Goal: Task Accomplishment & Management: Manage account settings

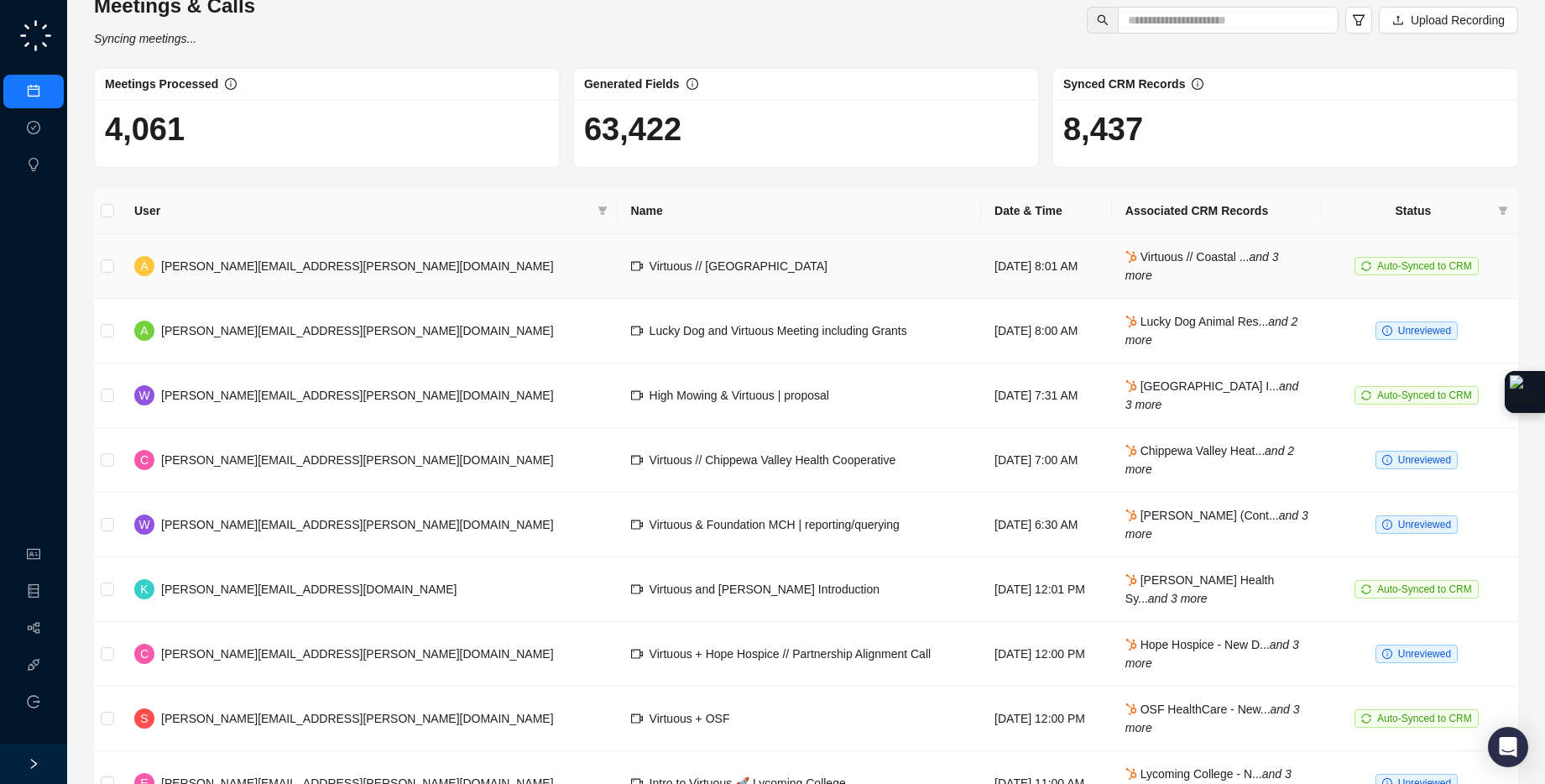
scroll to position [23, 0]
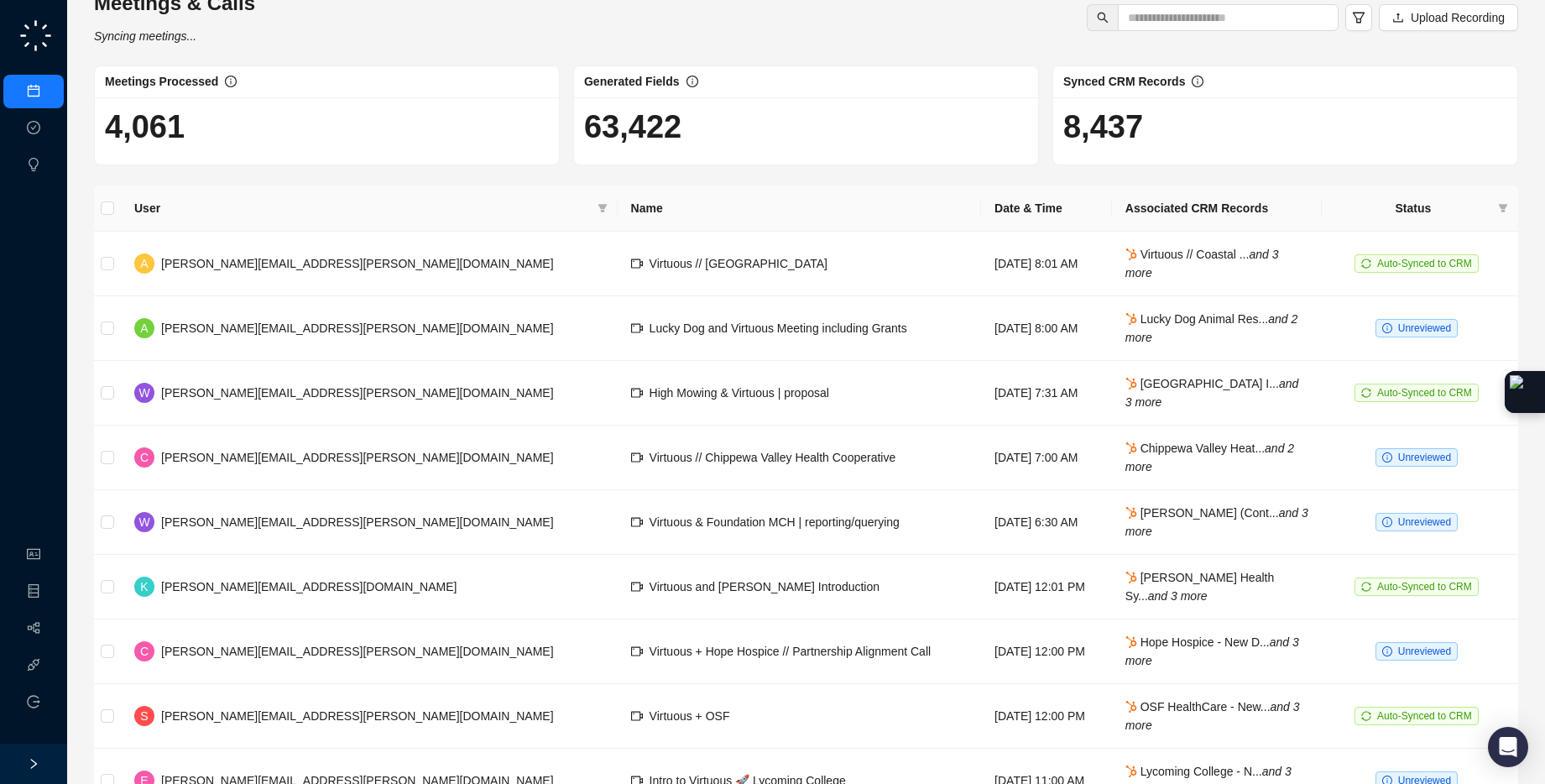
click at [37, 767] on icon "right" at bounding box center [34, 764] width 12 height 12
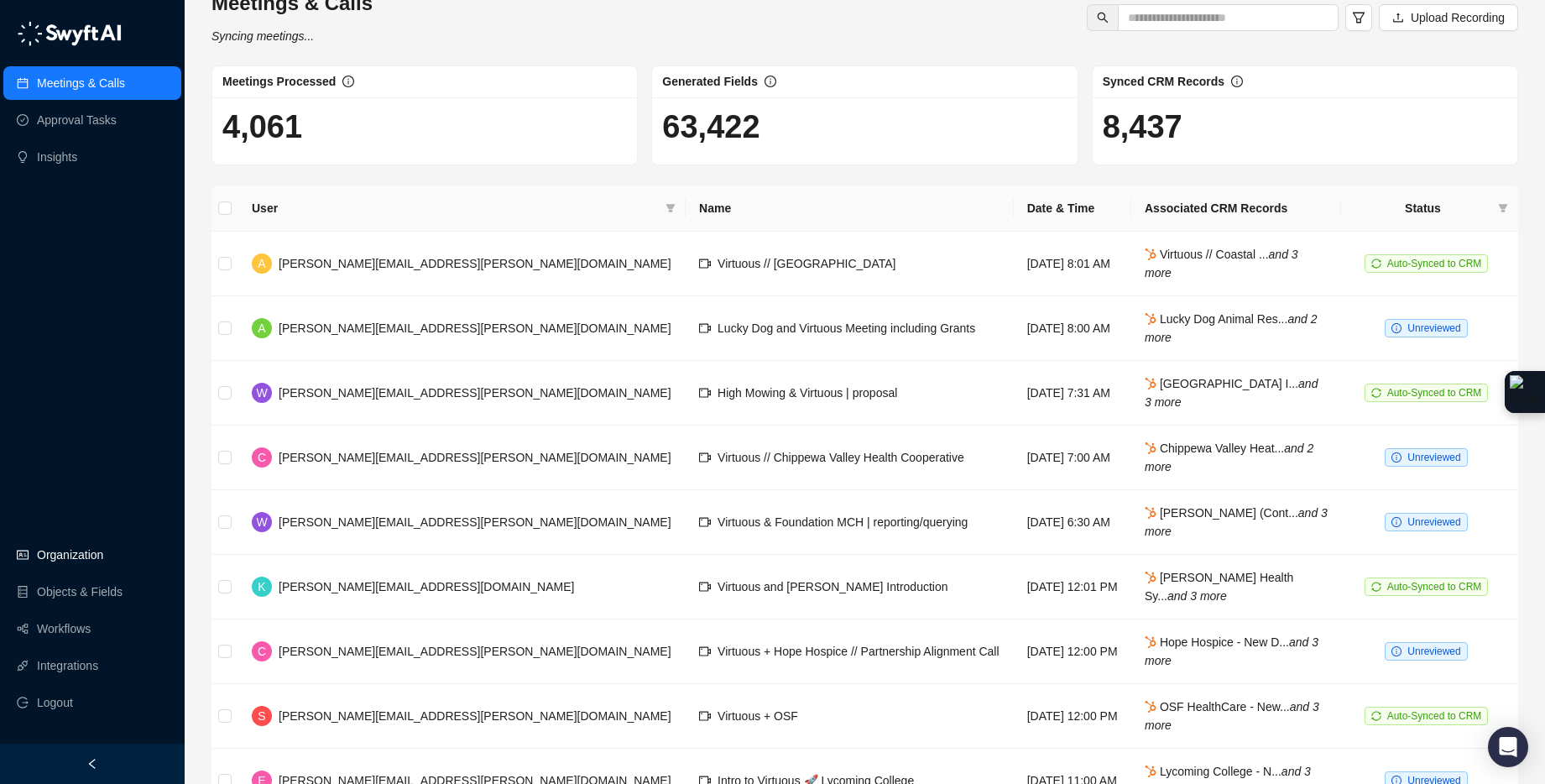
click at [68, 553] on link "Organization" at bounding box center [69, 554] width 66 height 34
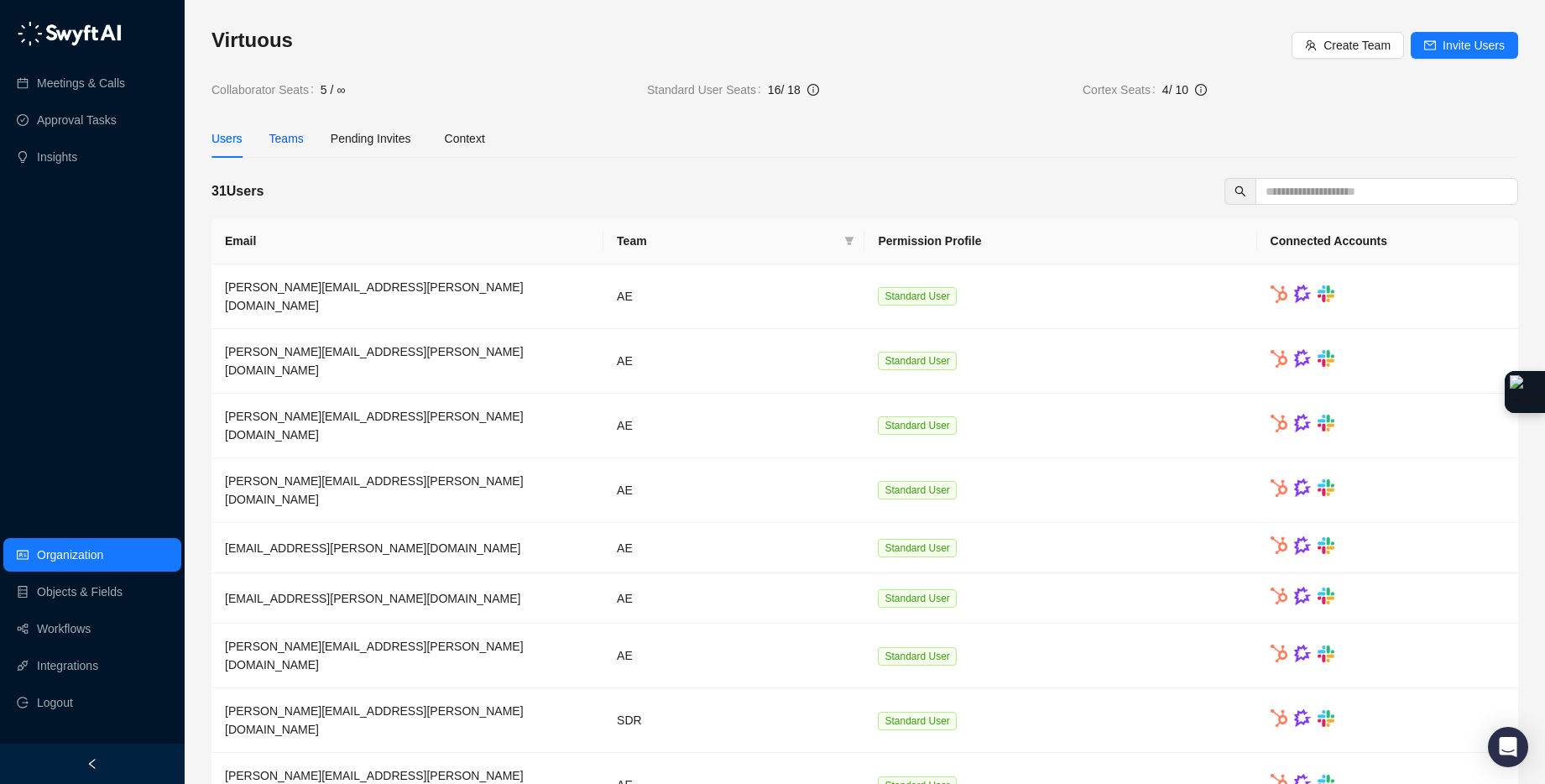
click at [294, 135] on div "Teams" at bounding box center [286, 138] width 35 height 18
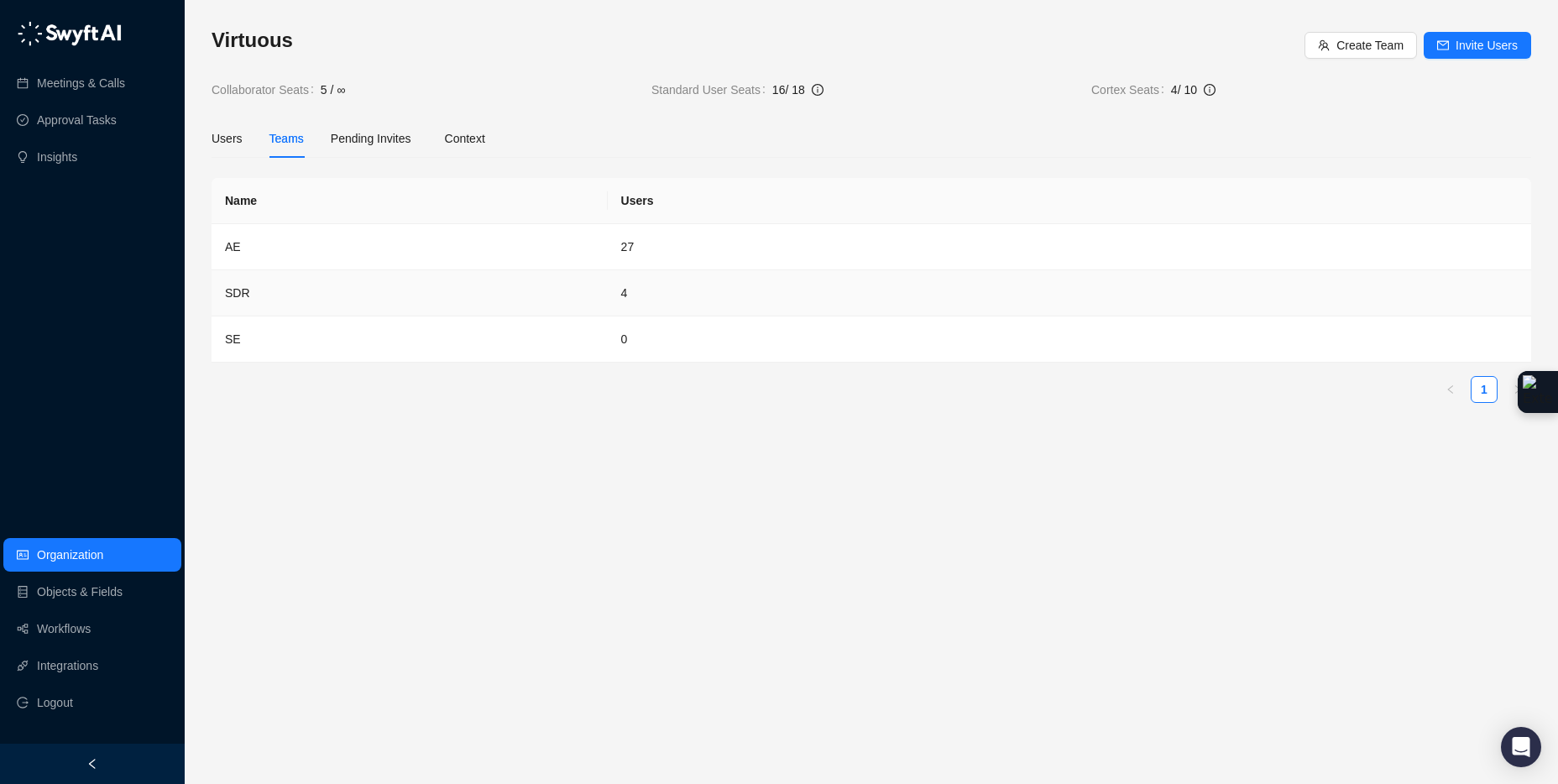
click at [588, 290] on td "SDR" at bounding box center [409, 293] width 396 height 46
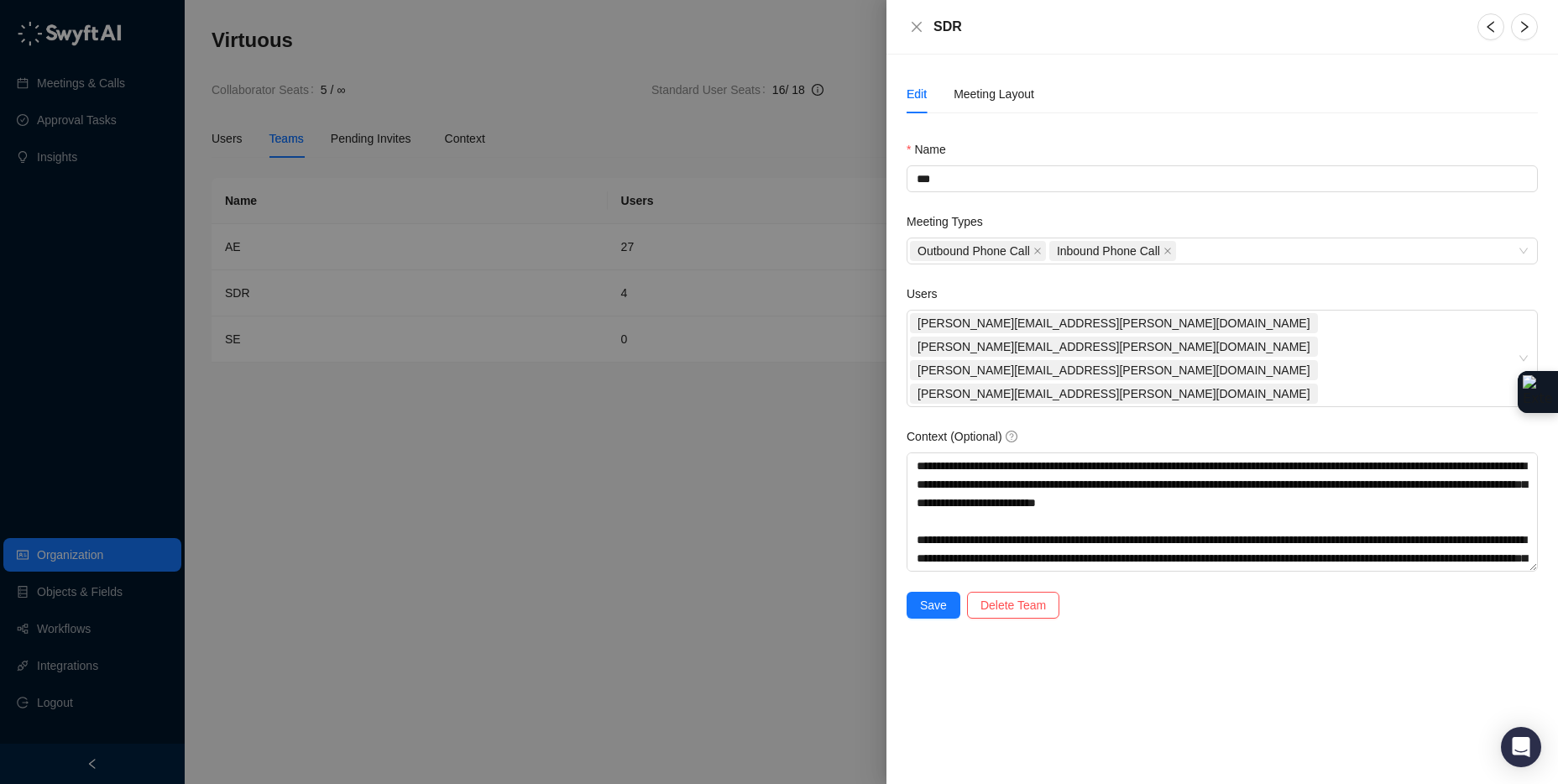
click at [607, 458] on div at bounding box center [779, 392] width 1558 height 784
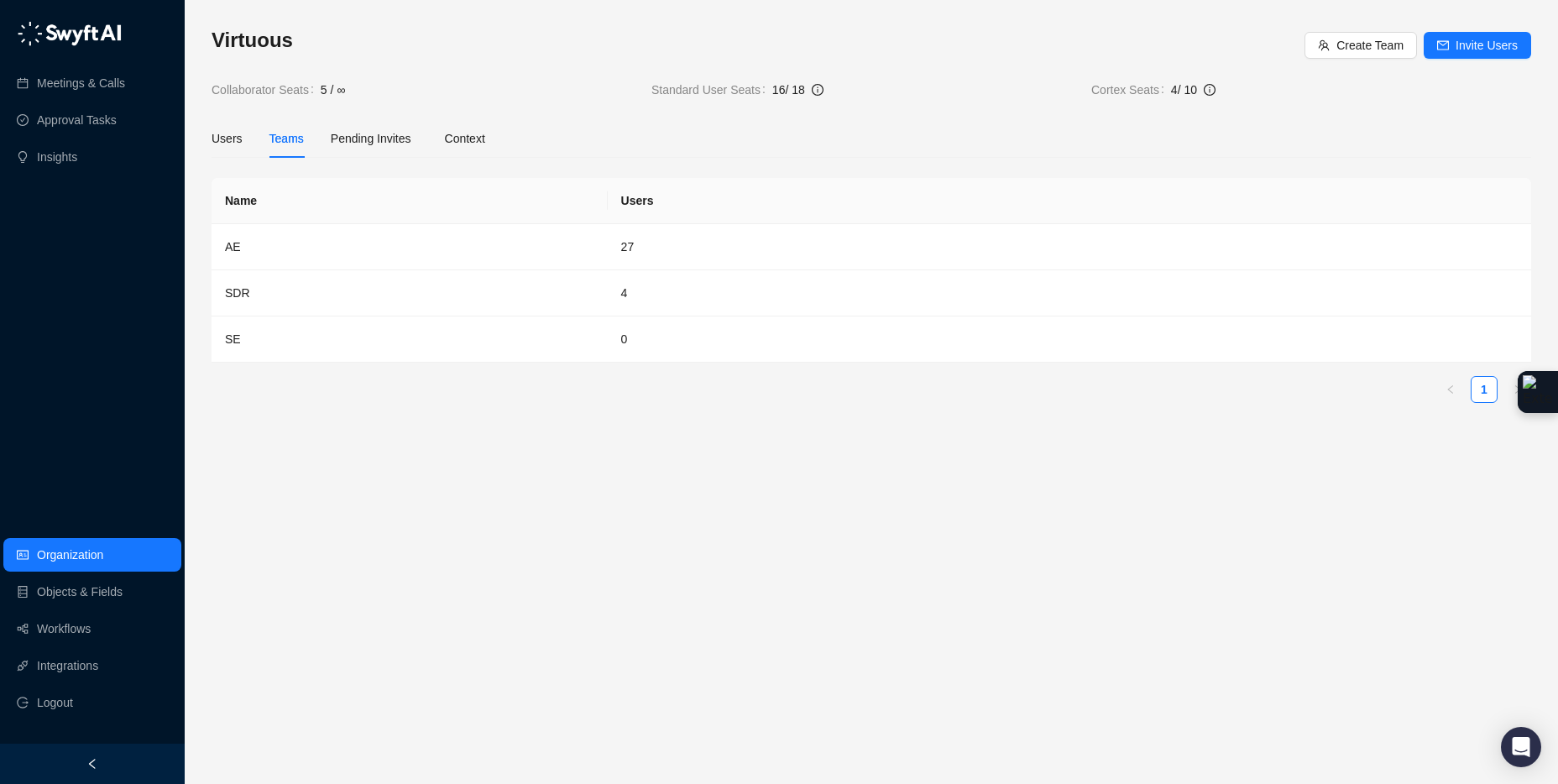
click at [375, 130] on div "Pending Invites" at bounding box center [371, 138] width 81 height 18
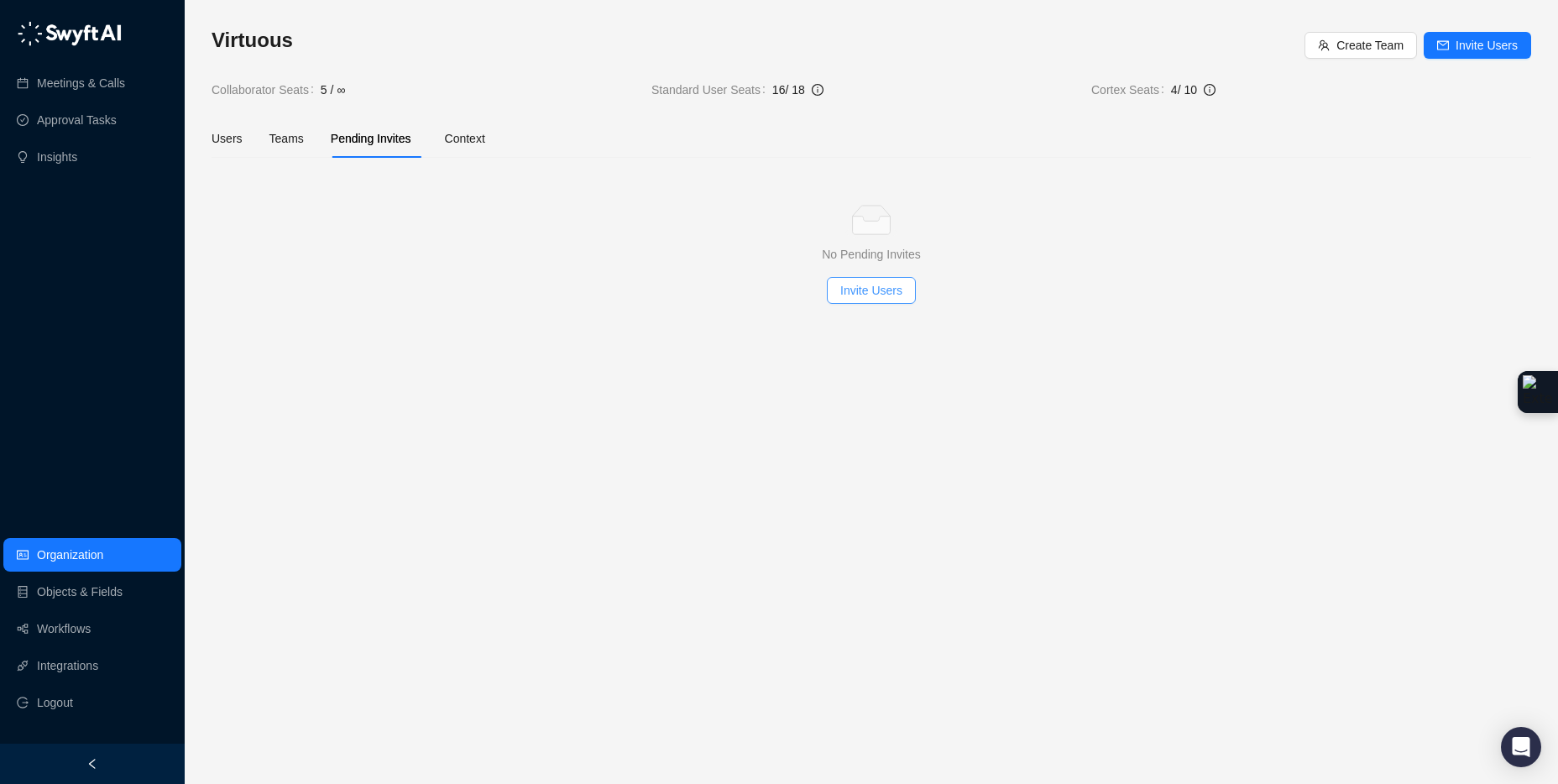
click at [881, 296] on span "Invite Users" at bounding box center [871, 290] width 62 height 18
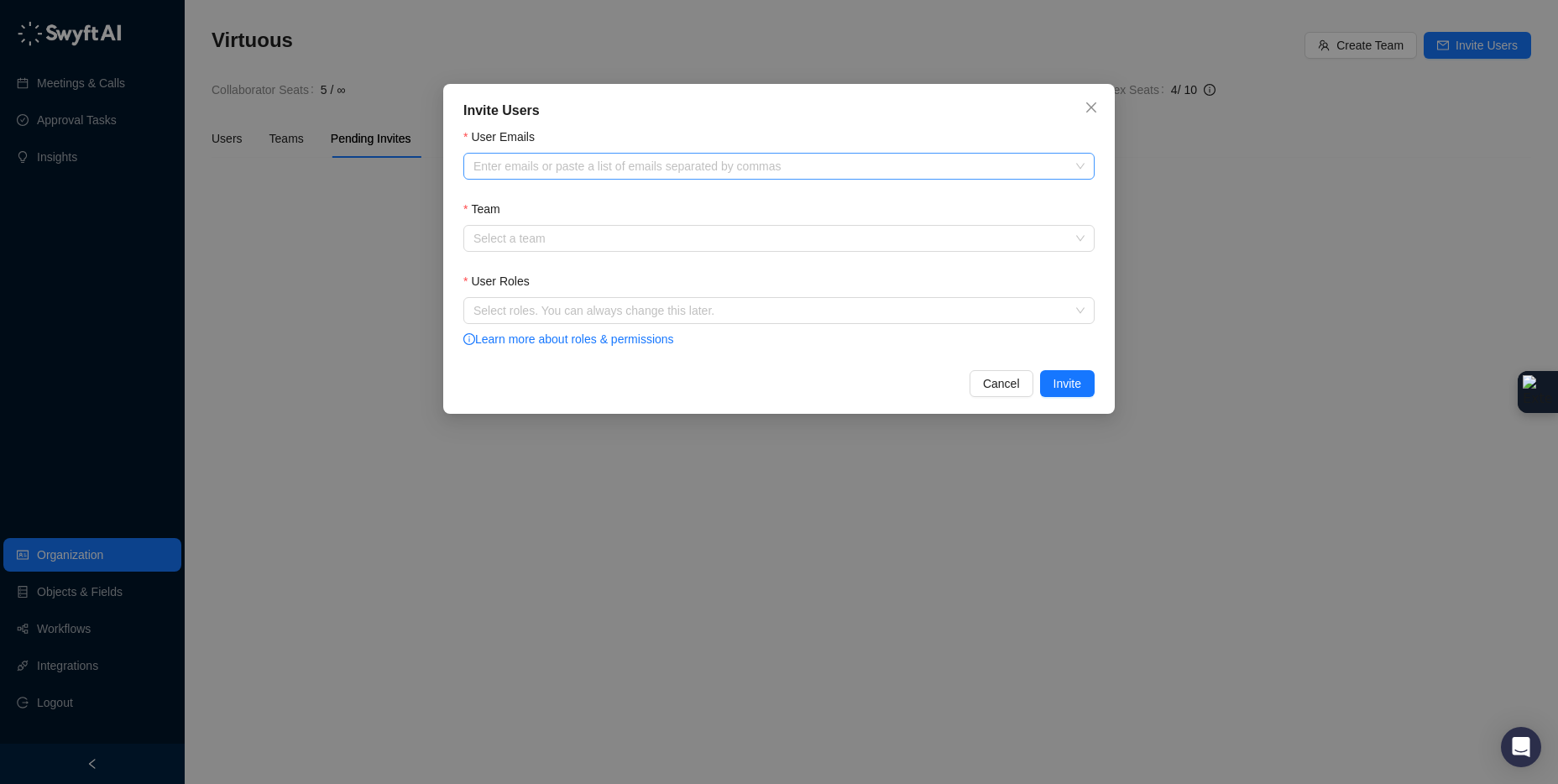
click at [571, 161] on div at bounding box center [771, 166] width 607 height 12
paste input "**********"
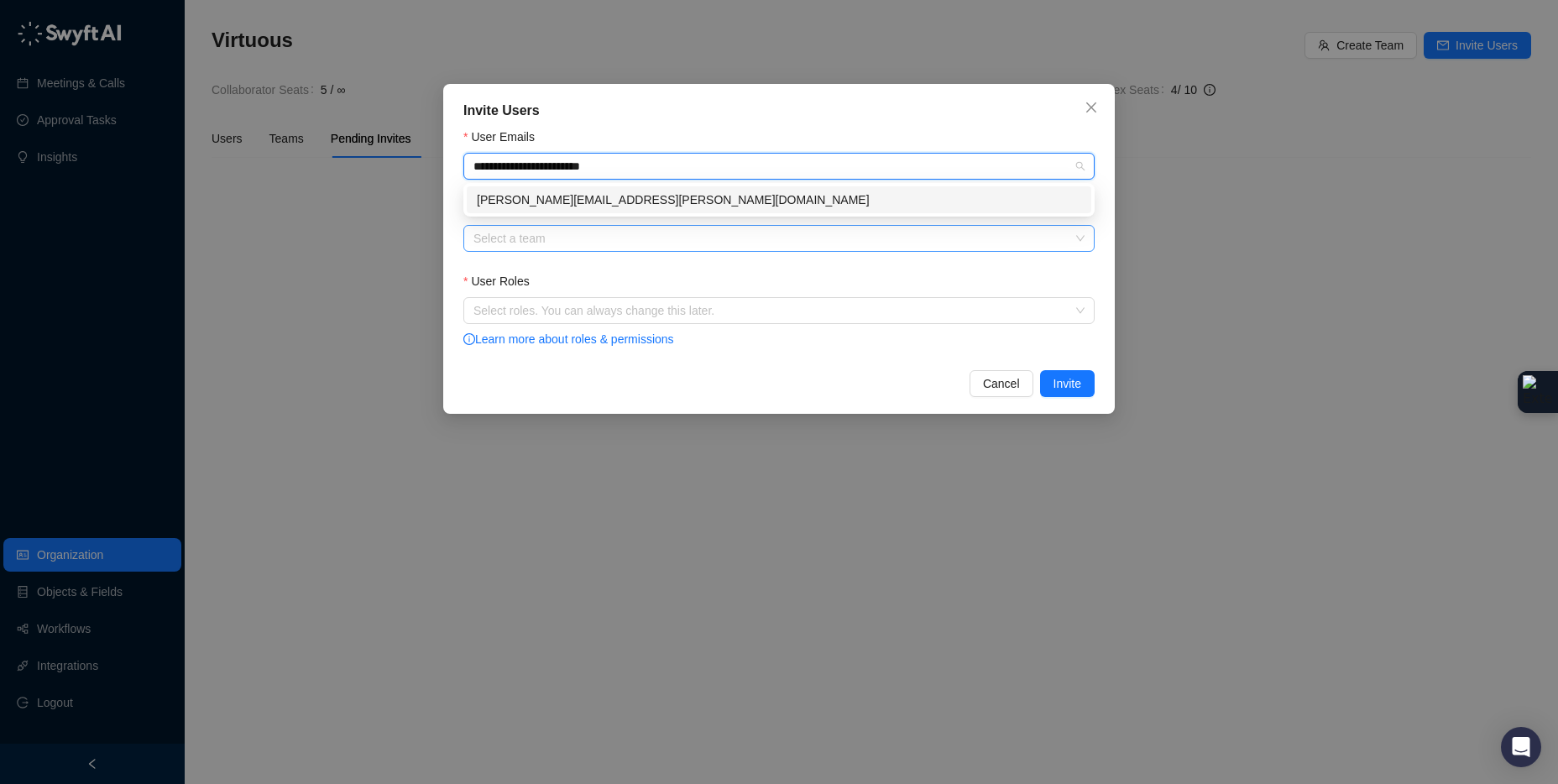
type input "**********"
click at [573, 235] on input "Team" at bounding box center [774, 238] width 601 height 25
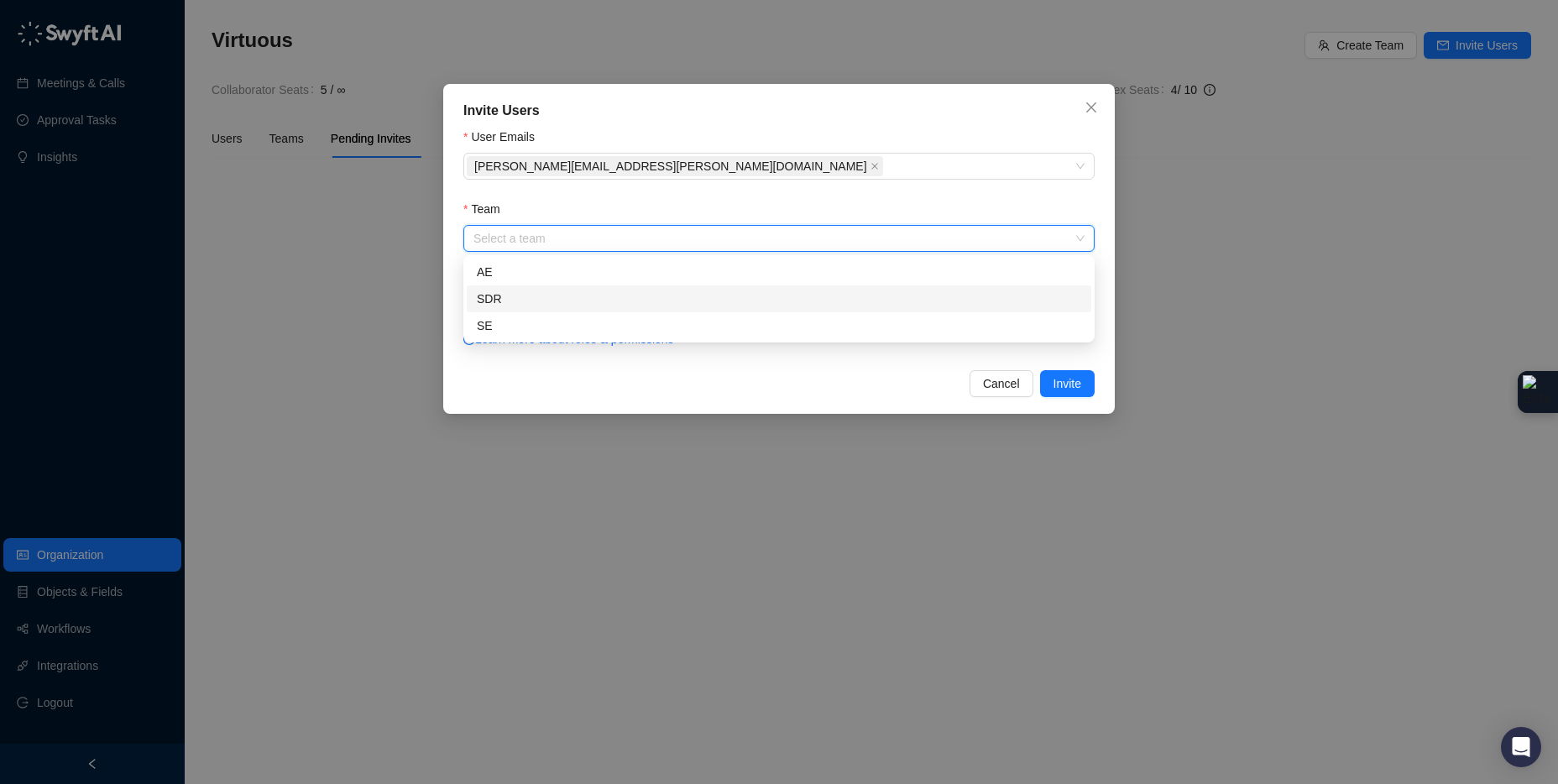
click at [512, 297] on div "SDR" at bounding box center [779, 298] width 605 height 18
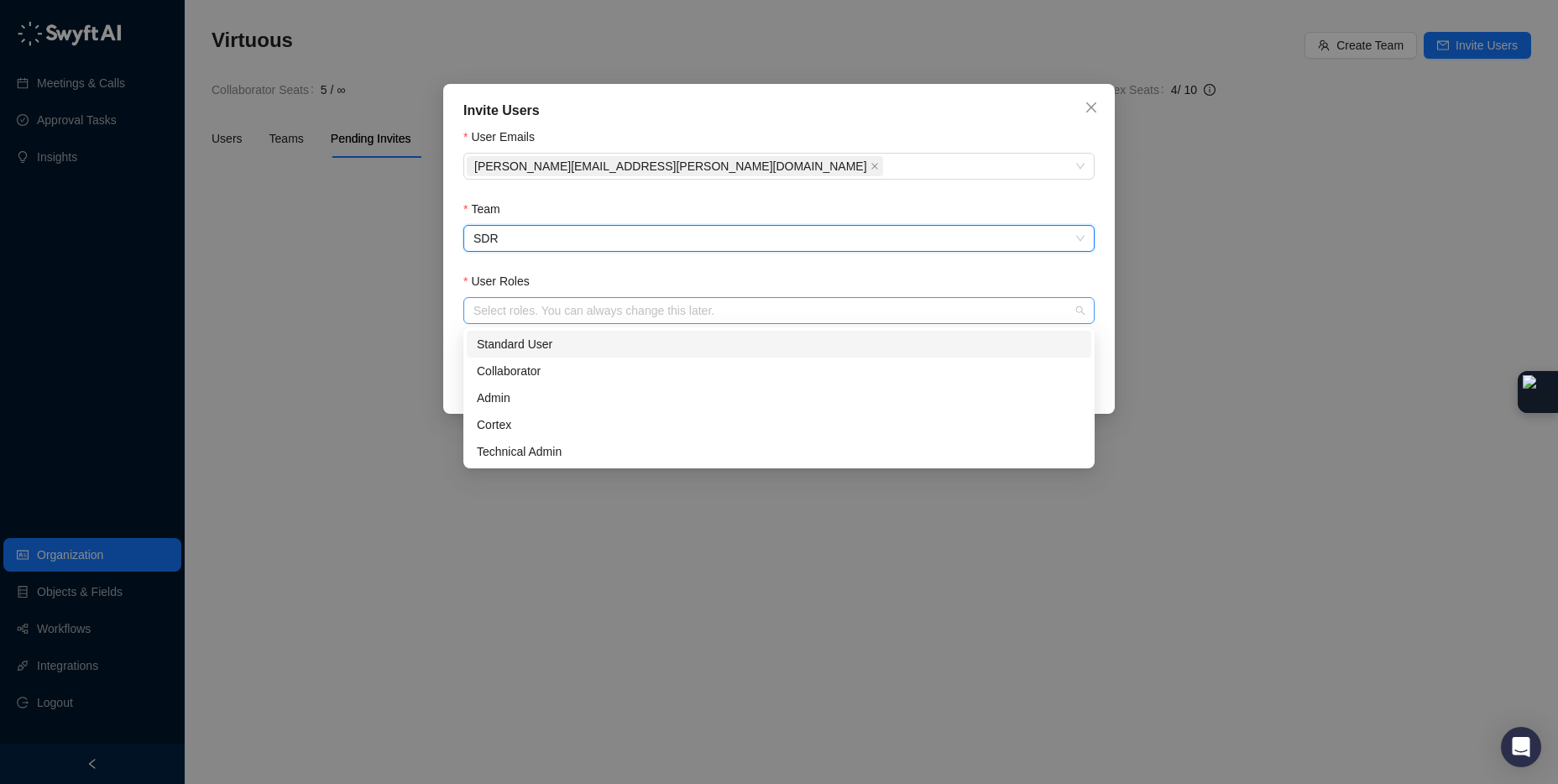
click at [560, 308] on div at bounding box center [771, 310] width 607 height 12
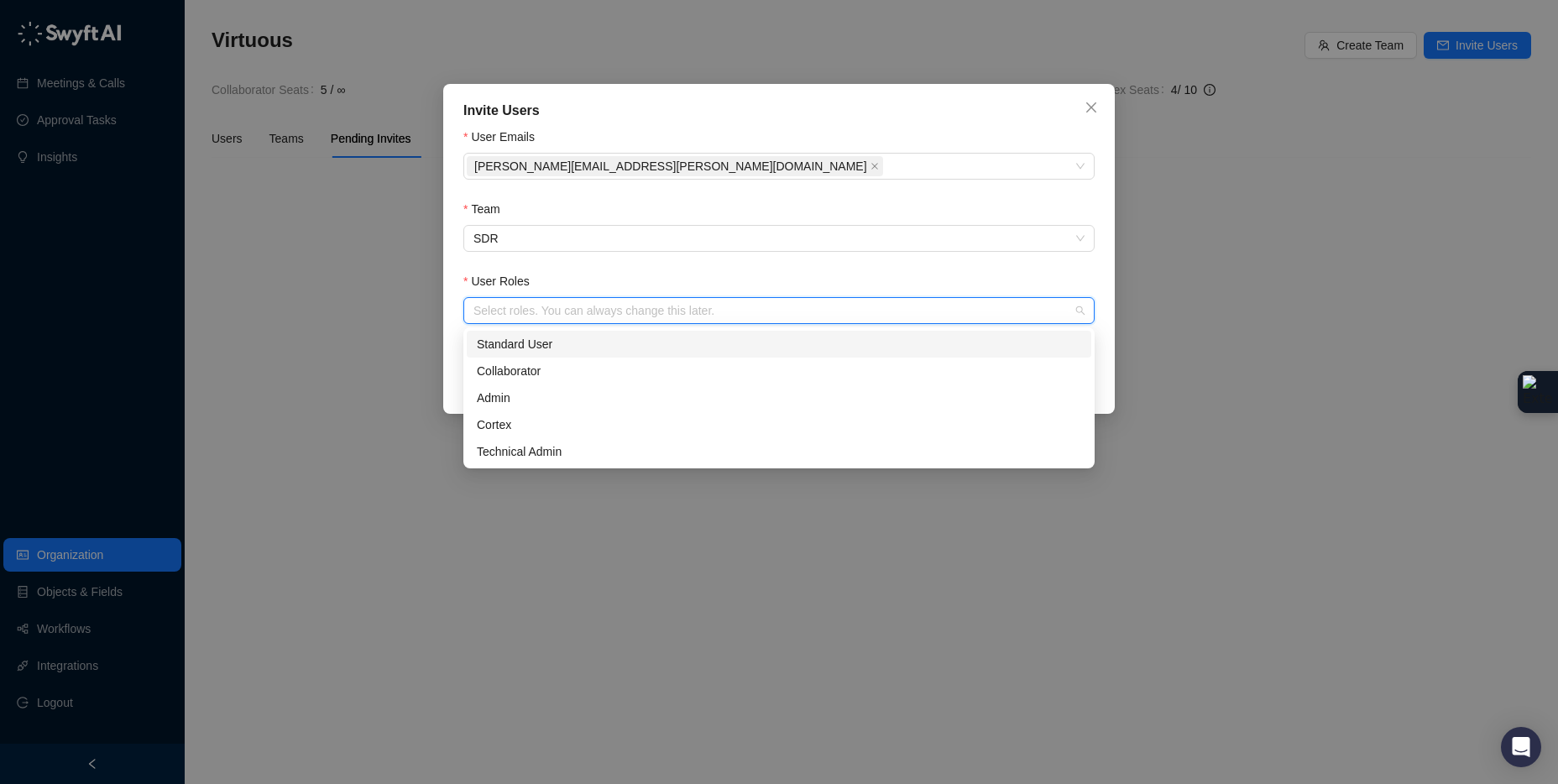
click at [606, 341] on div "Standard User" at bounding box center [779, 344] width 605 height 18
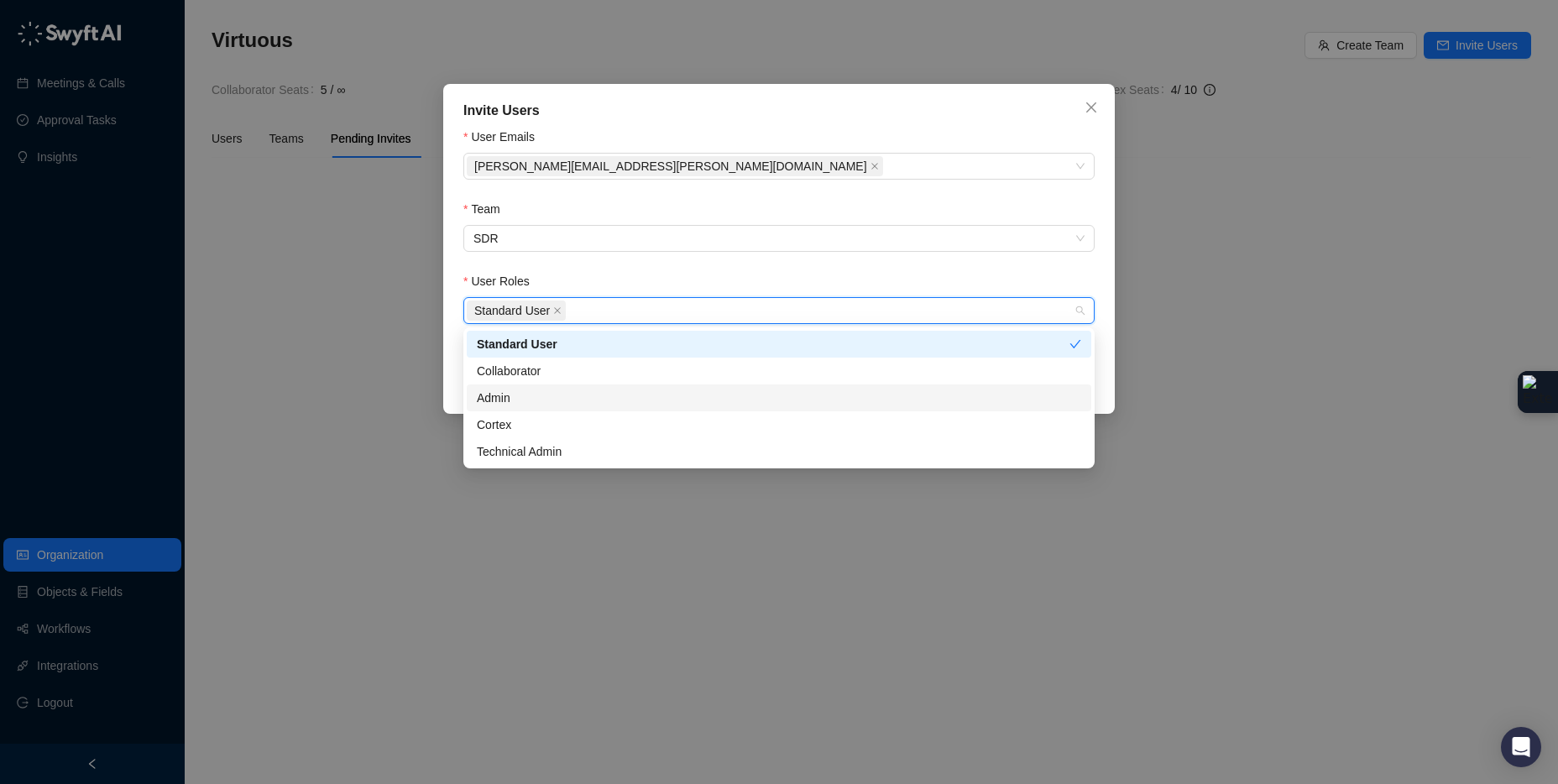
click at [1132, 375] on div "Invite Users User Emails [PERSON_NAME][EMAIL_ADDRESS][PERSON_NAME][DOMAIN_NAME]…" at bounding box center [779, 392] width 1558 height 784
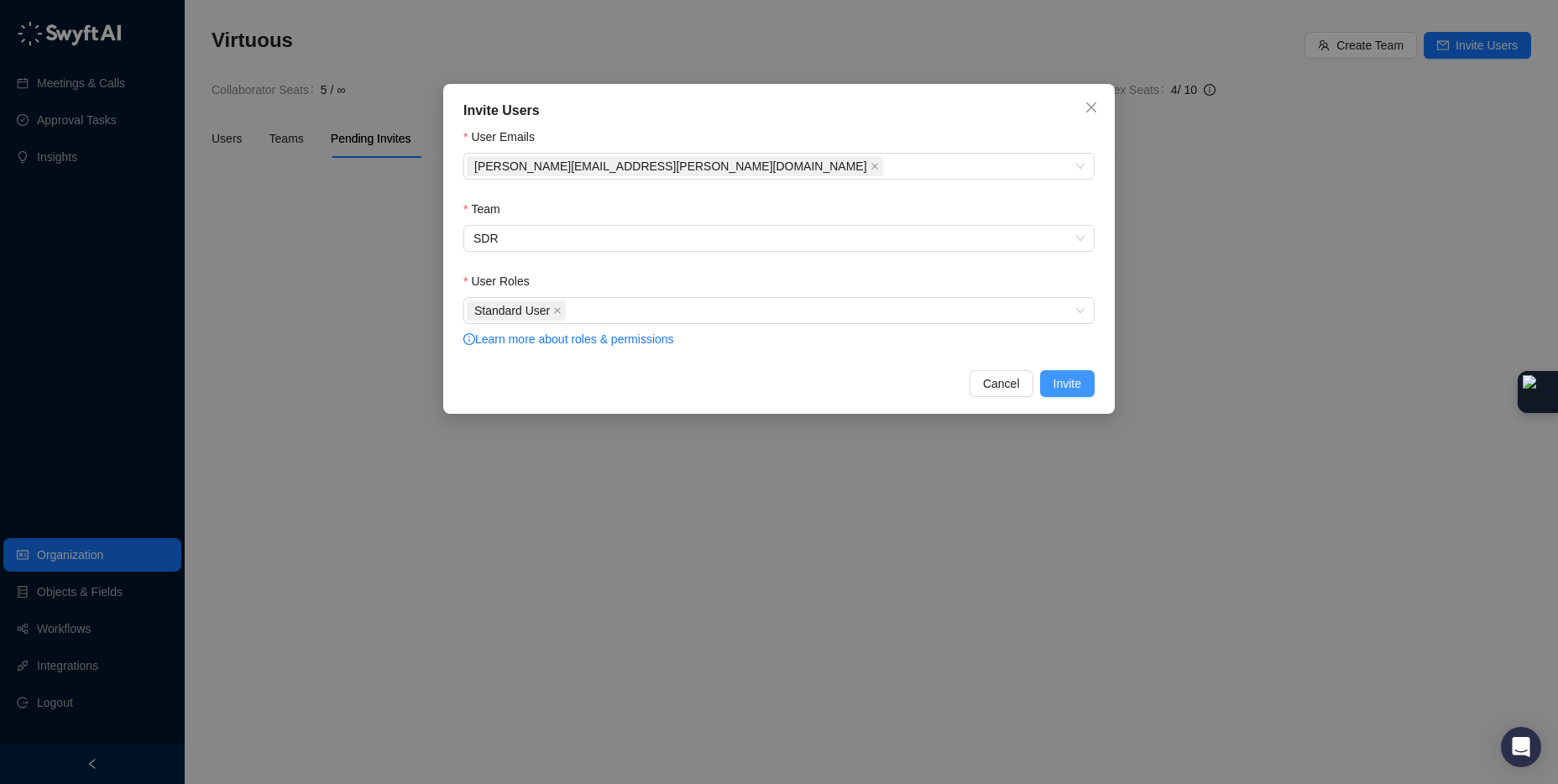
click at [1053, 377] on span "Invite" at bounding box center [1067, 383] width 28 height 18
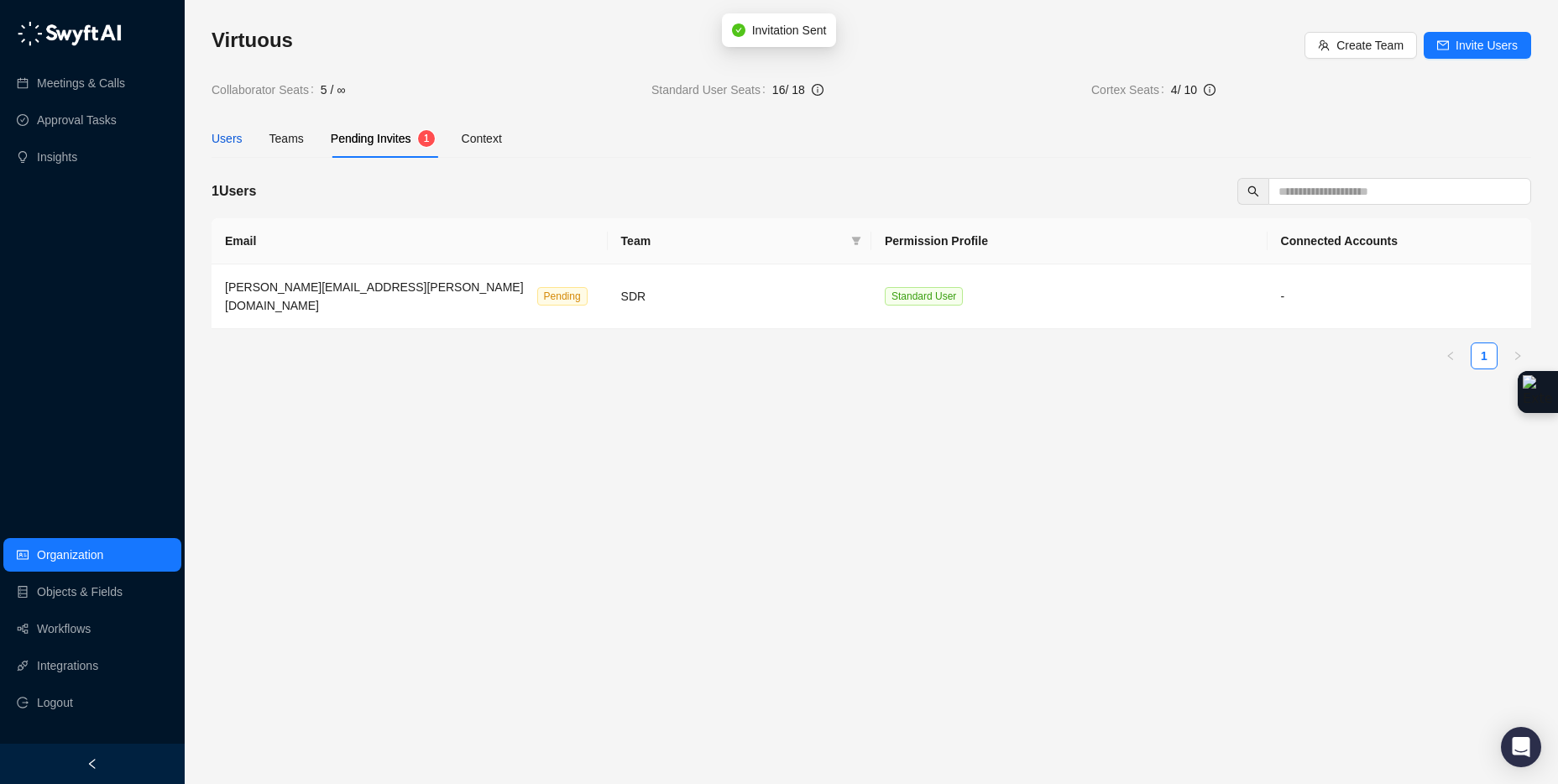
click at [219, 130] on div "Users" at bounding box center [227, 138] width 31 height 18
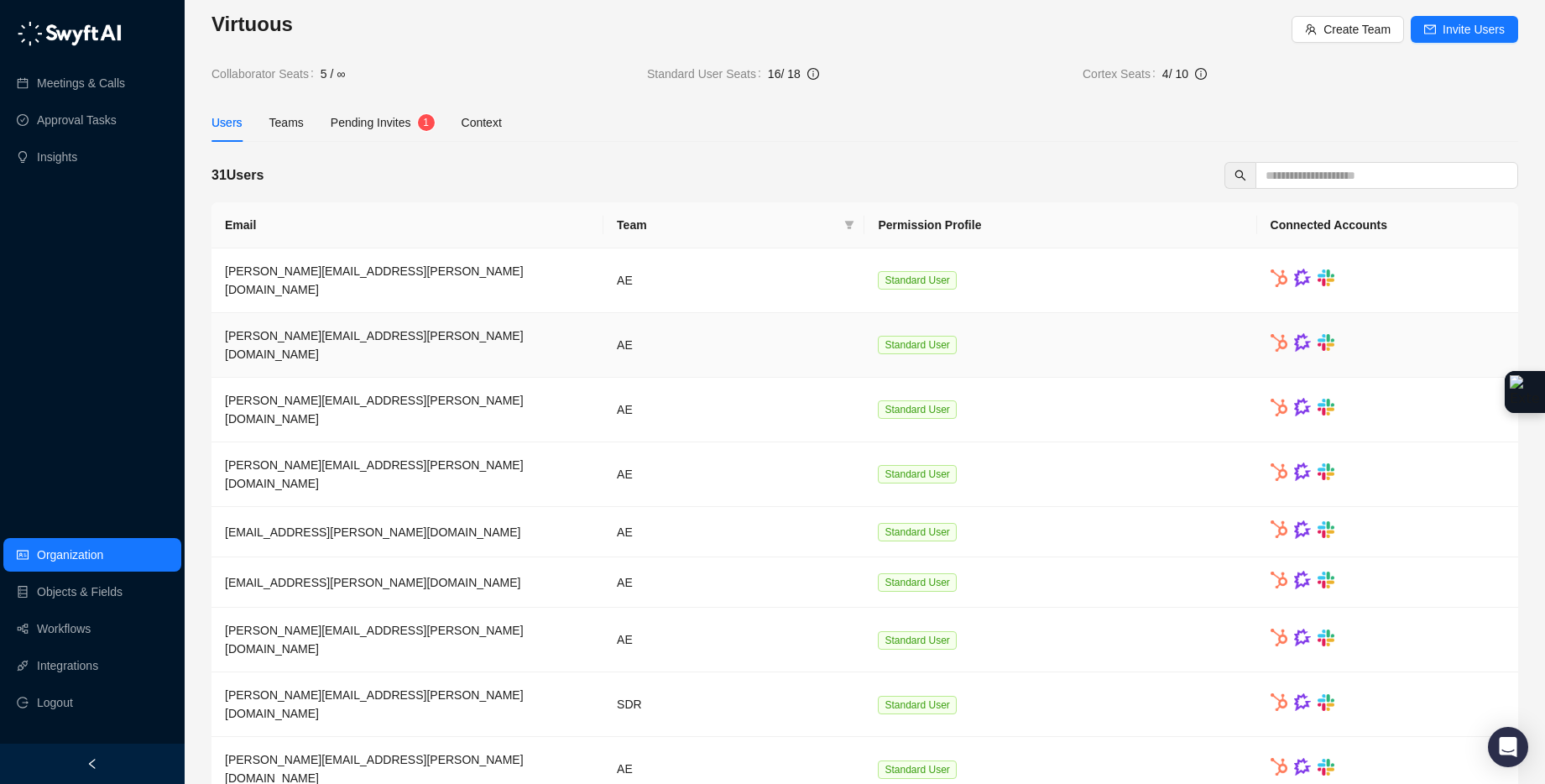
scroll to position [53, 0]
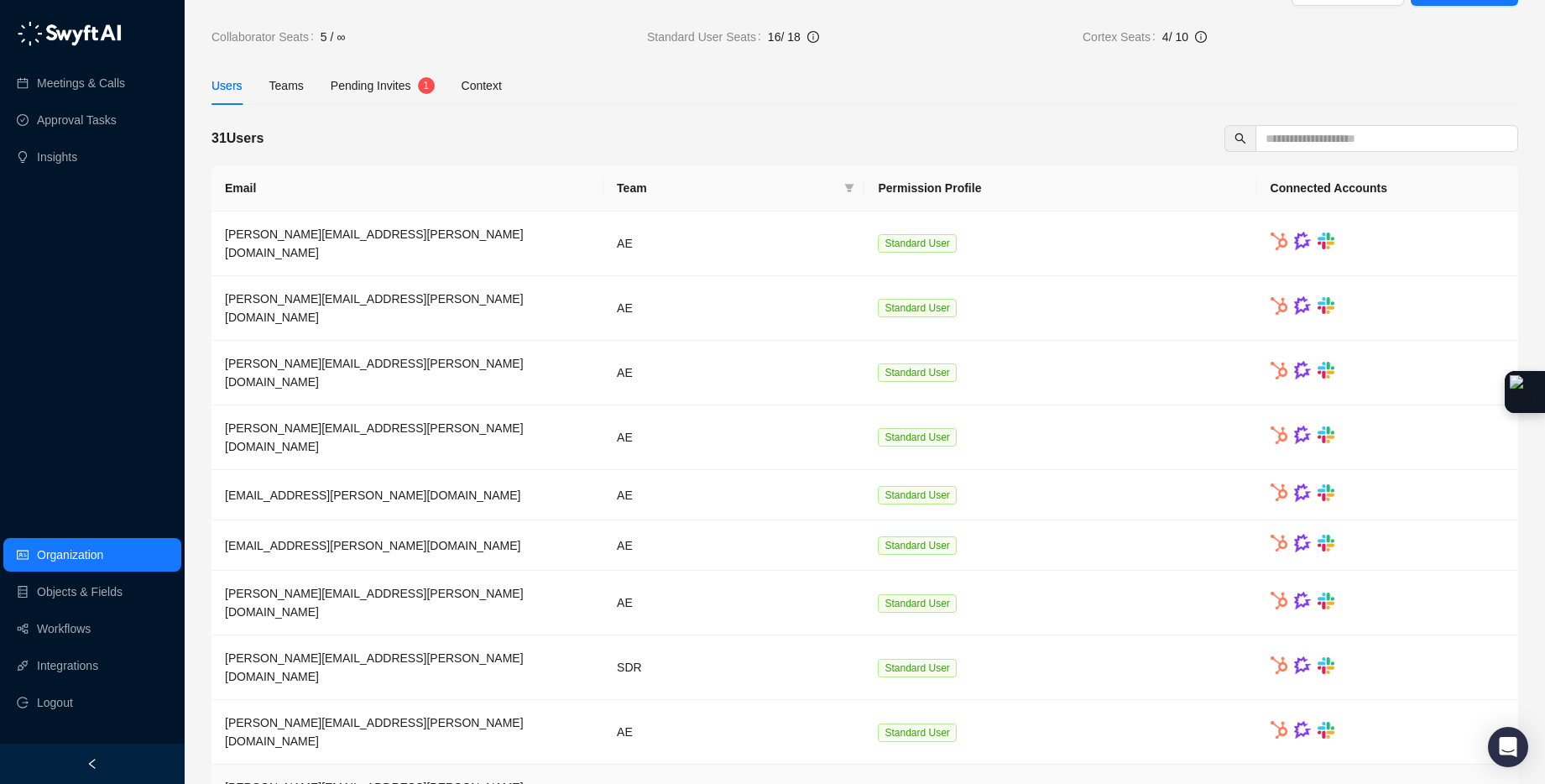
click at [1011, 765] on td "Standard User" at bounding box center [1061, 796] width 392 height 64
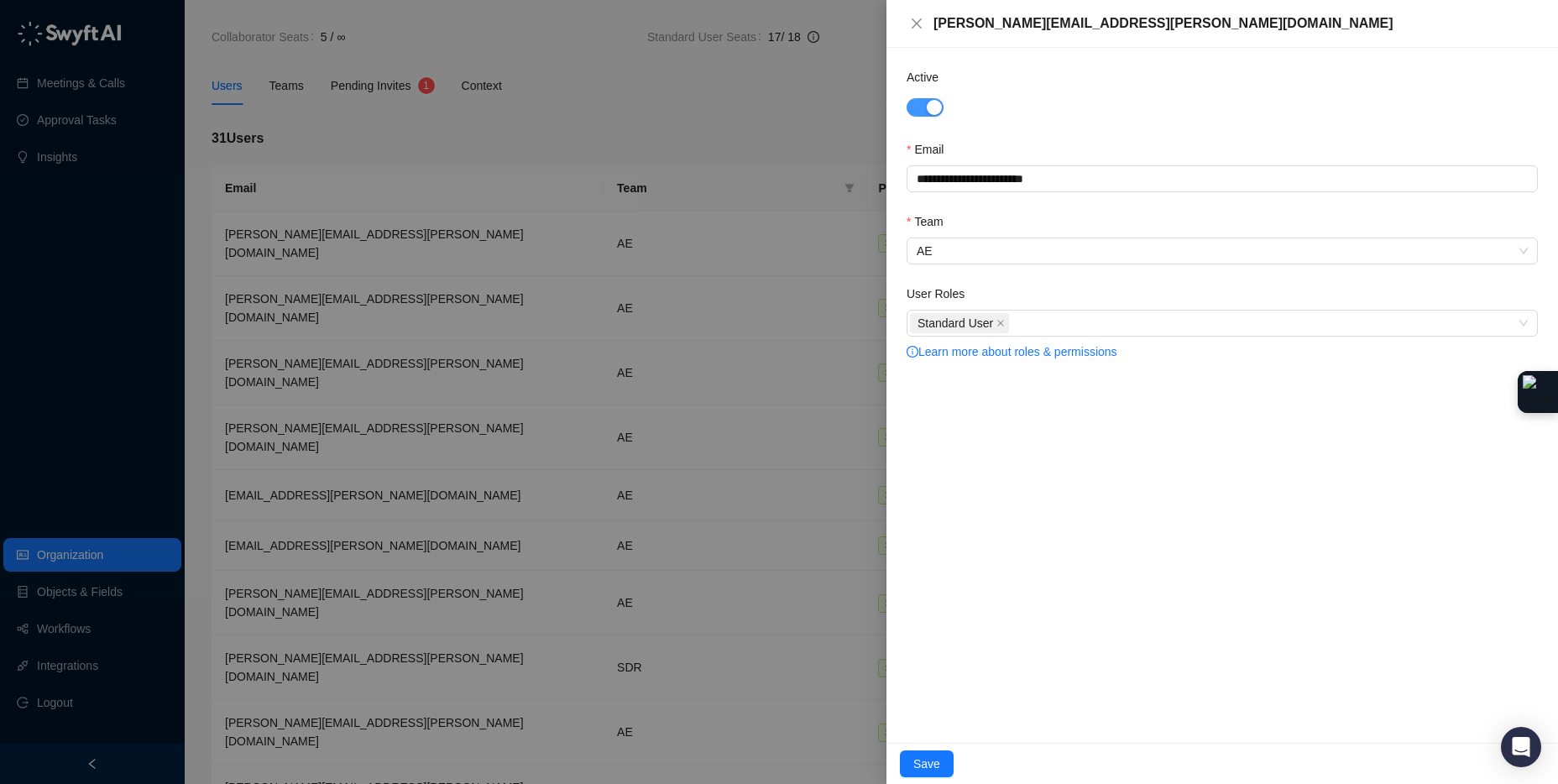
click at [927, 110] on div "button" at bounding box center [934, 108] width 15 height 15
click at [766, 86] on div at bounding box center [779, 392] width 1558 height 784
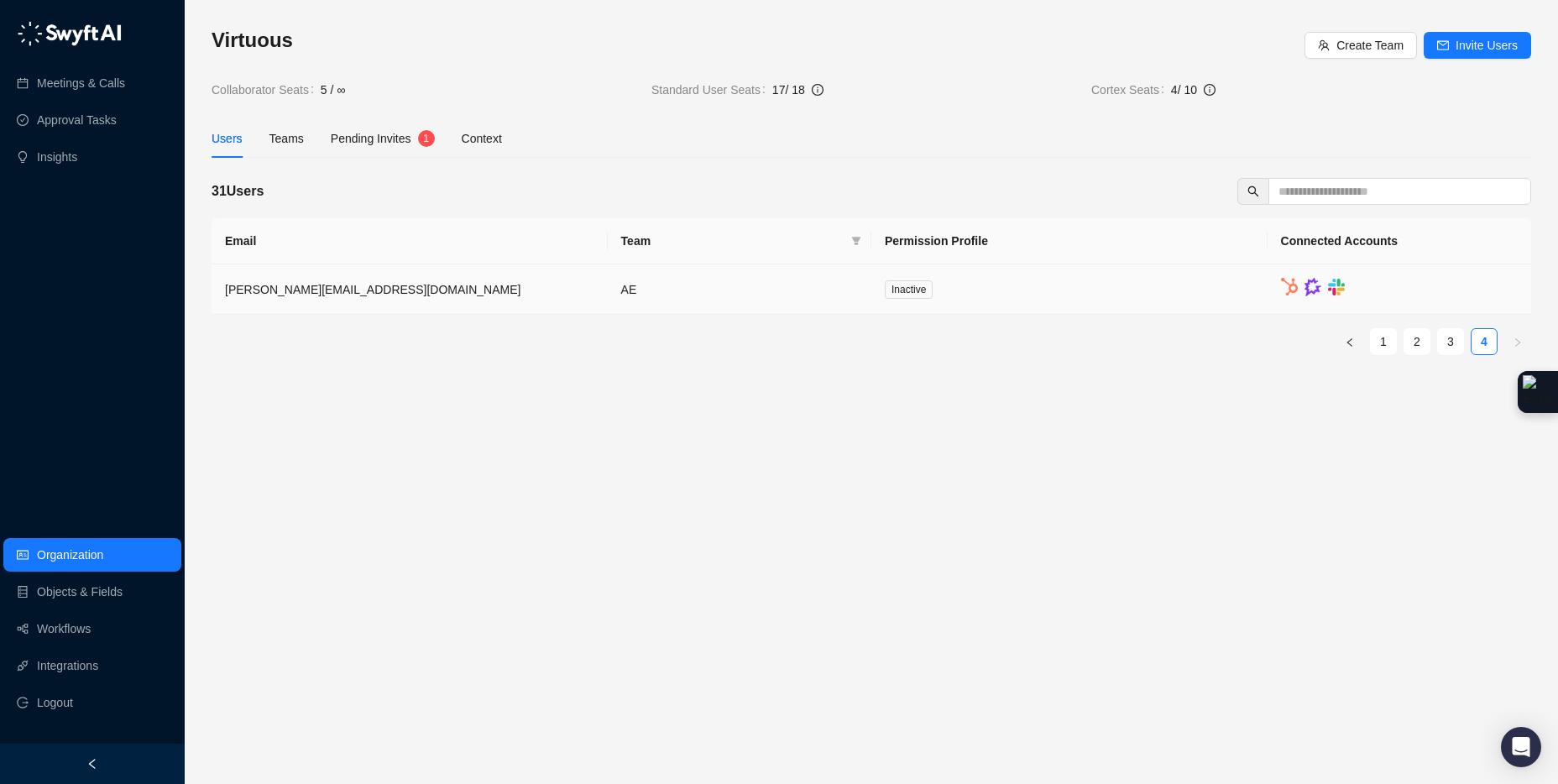
click at [456, 292] on td "[PERSON_NAME][EMAIL_ADDRESS][DOMAIN_NAME]" at bounding box center [409, 289] width 396 height 50
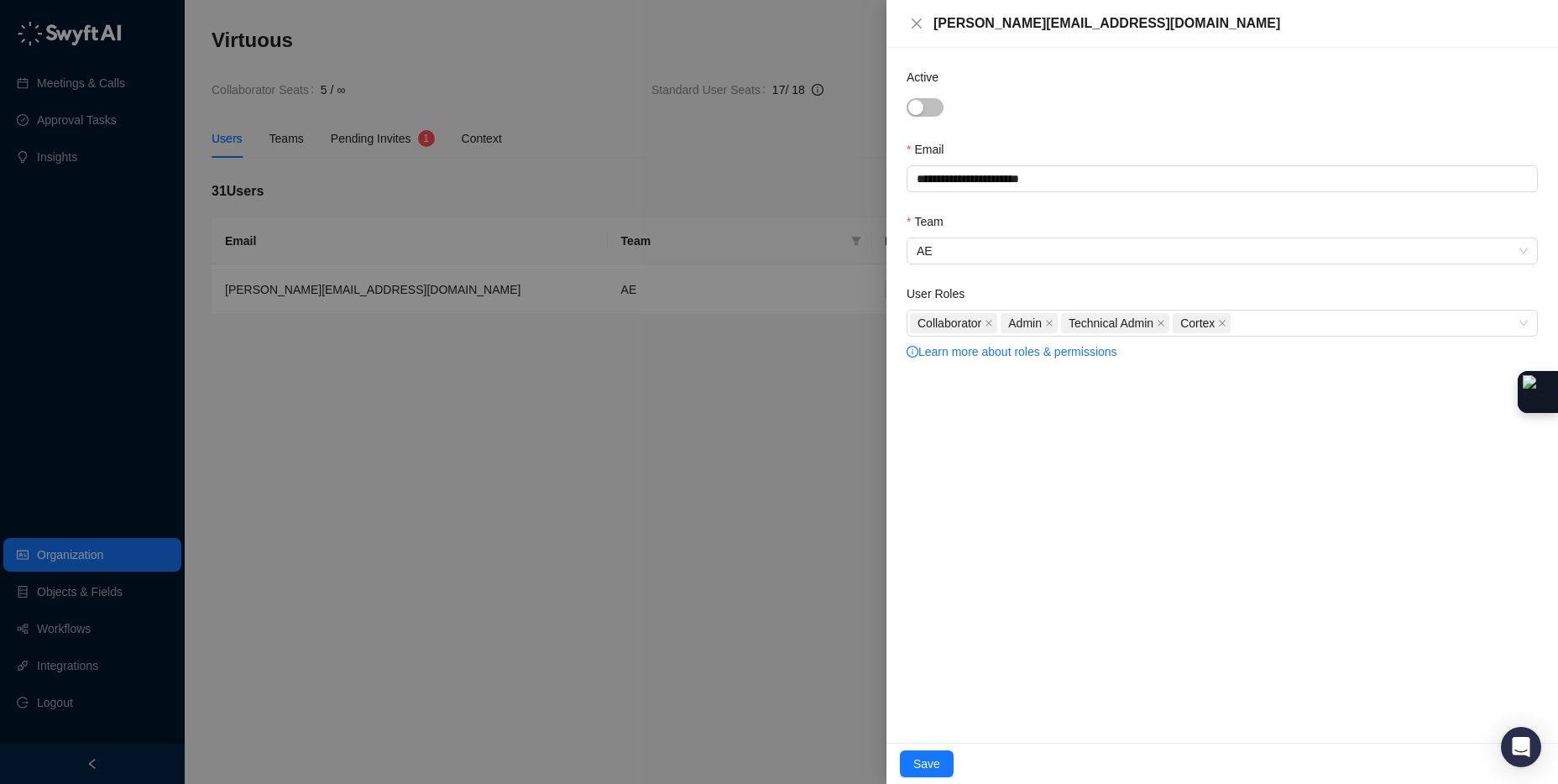
click at [655, 141] on div at bounding box center [779, 392] width 1558 height 784
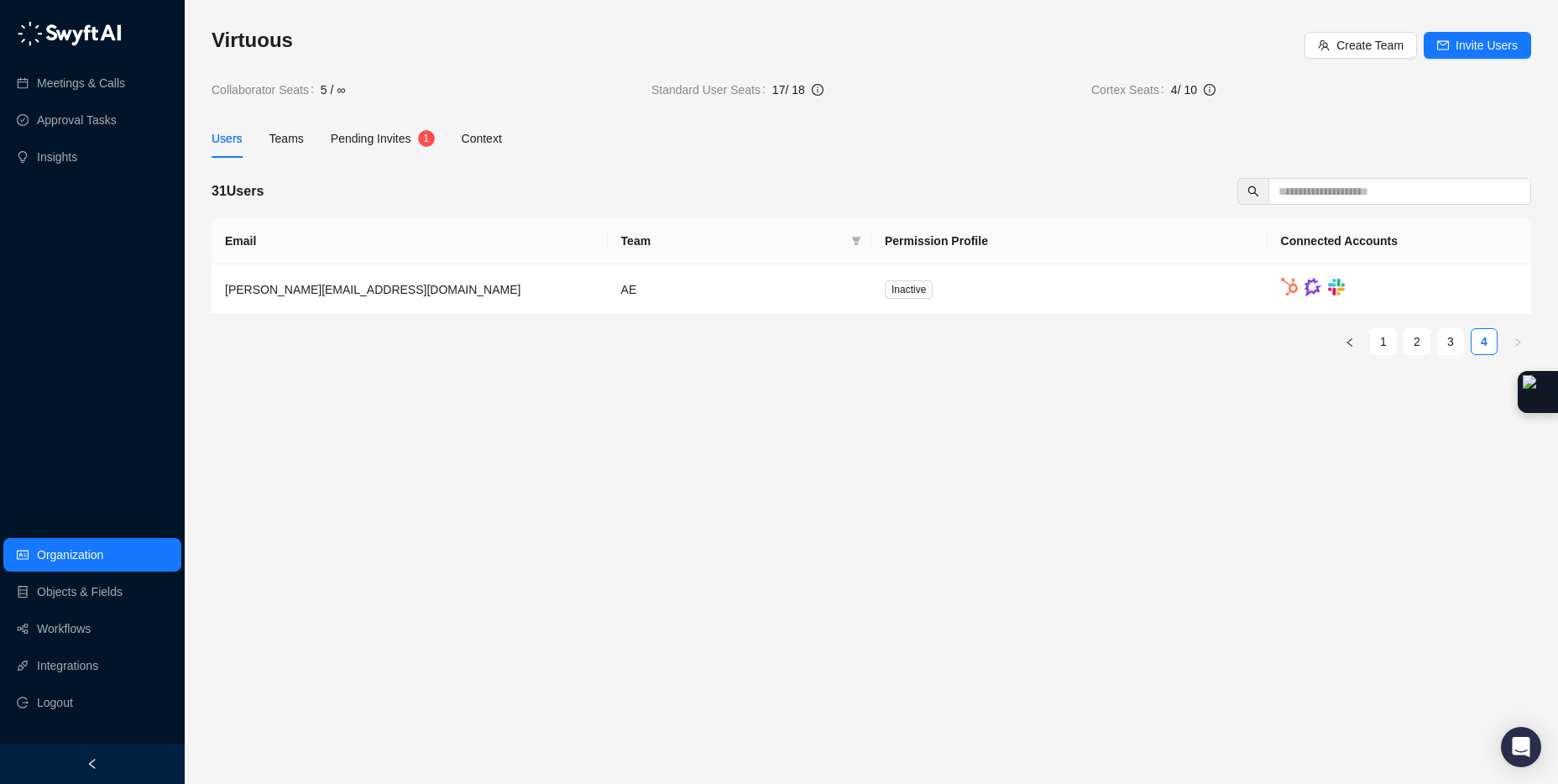
click at [356, 140] on span "Pending Invites" at bounding box center [371, 138] width 81 height 13
